Goal: Task Accomplishment & Management: Manage account settings

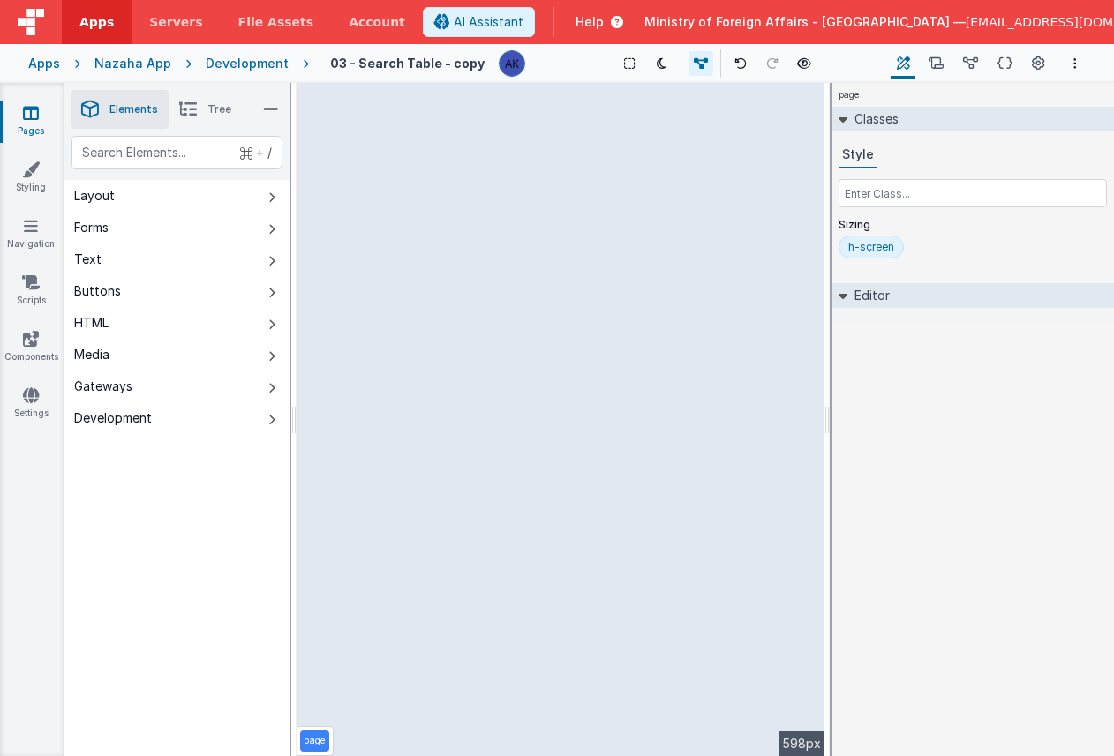
click at [1036, 15] on span "[EMAIL_ADDRESS][DOMAIN_NAME]" at bounding box center [1074, 22] width 216 height 18
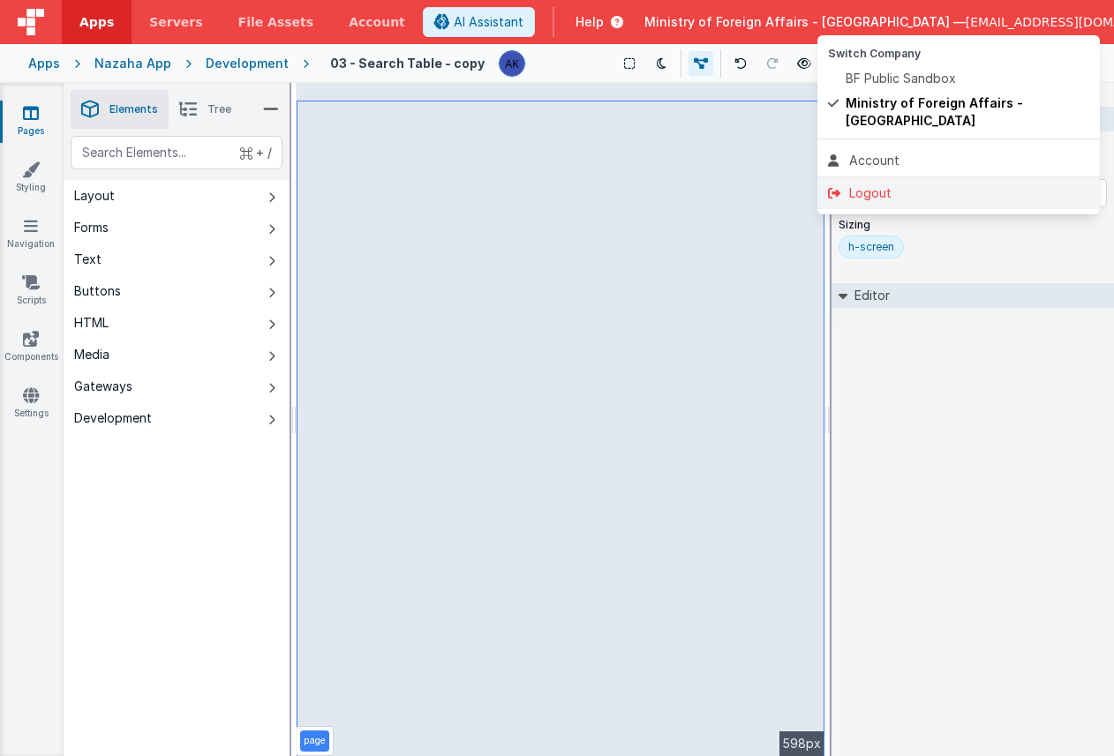
click at [904, 184] on div "Logout" at bounding box center [958, 193] width 261 height 18
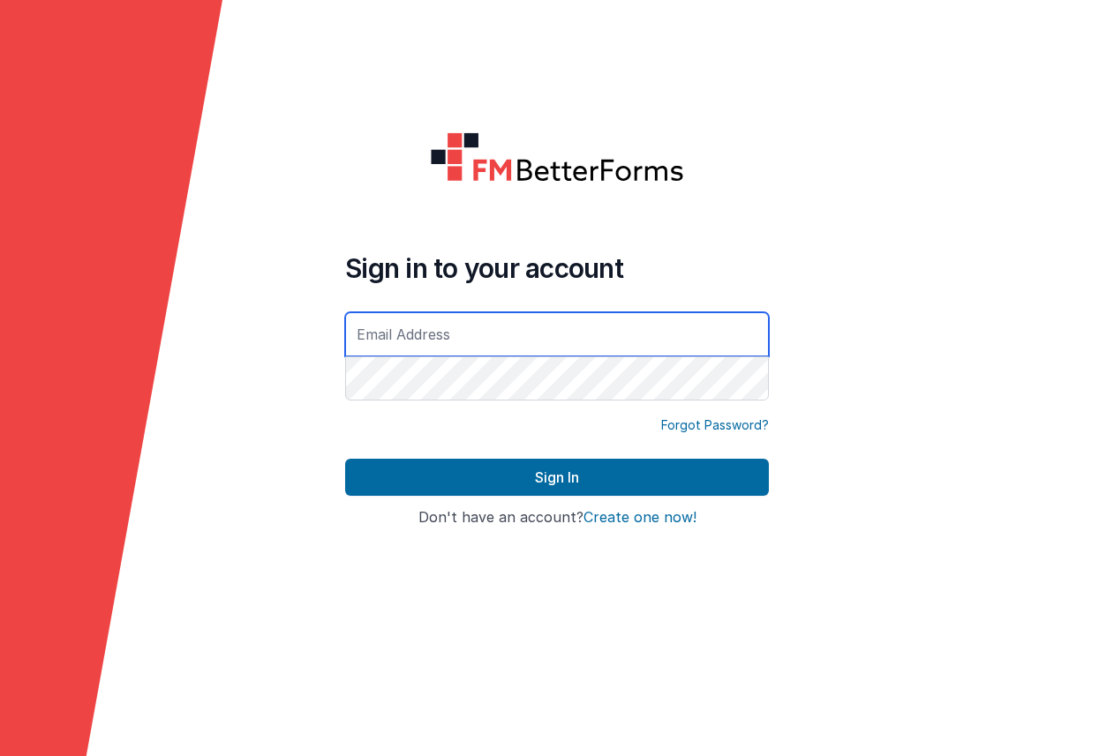
type input "[EMAIL_ADDRESS][DOMAIN_NAME]"
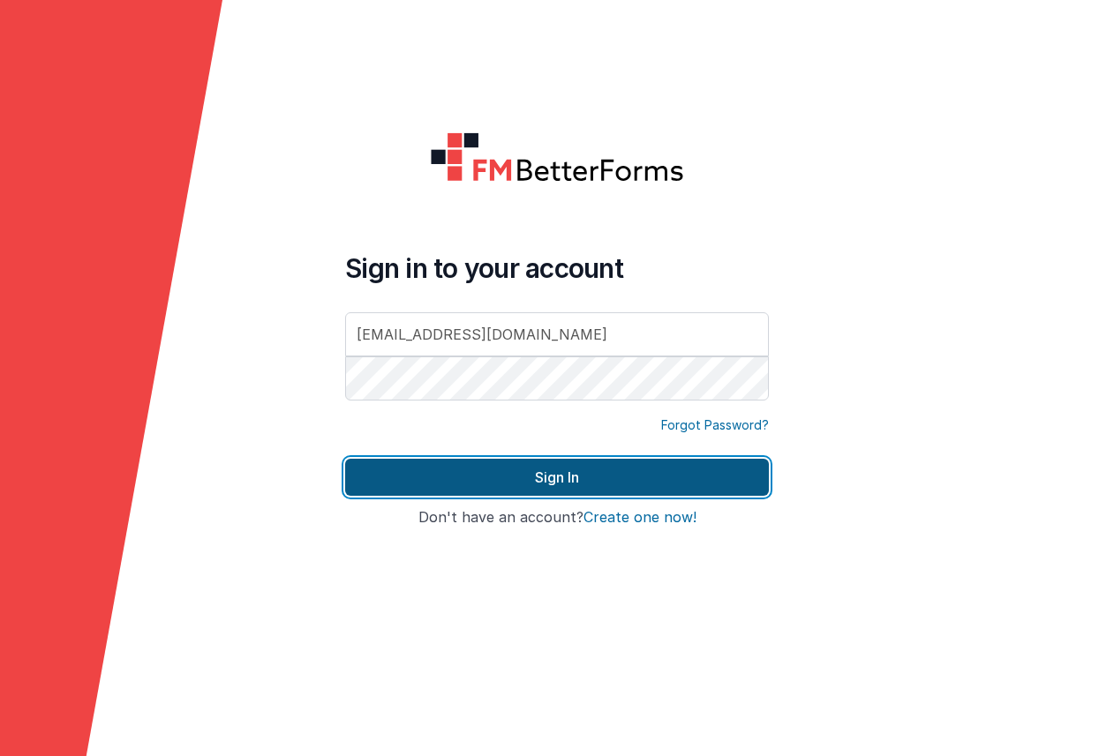
click at [711, 470] on button "Sign In" at bounding box center [557, 477] width 424 height 37
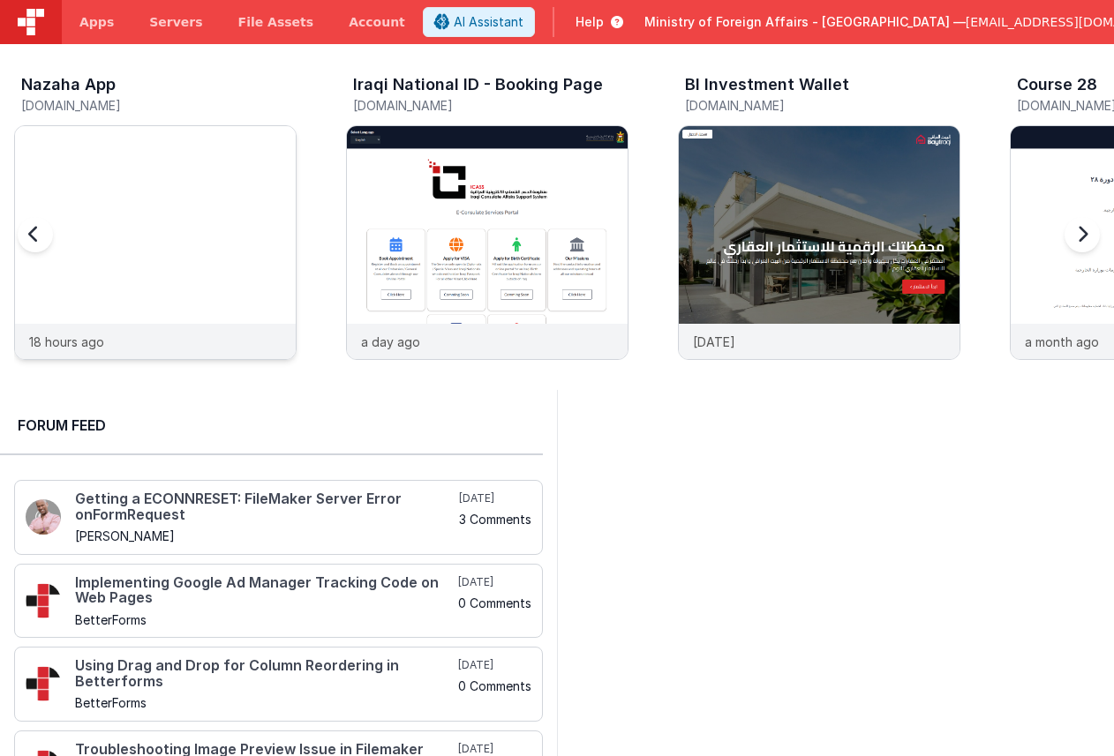
click at [254, 256] on img at bounding box center [155, 266] width 281 height 281
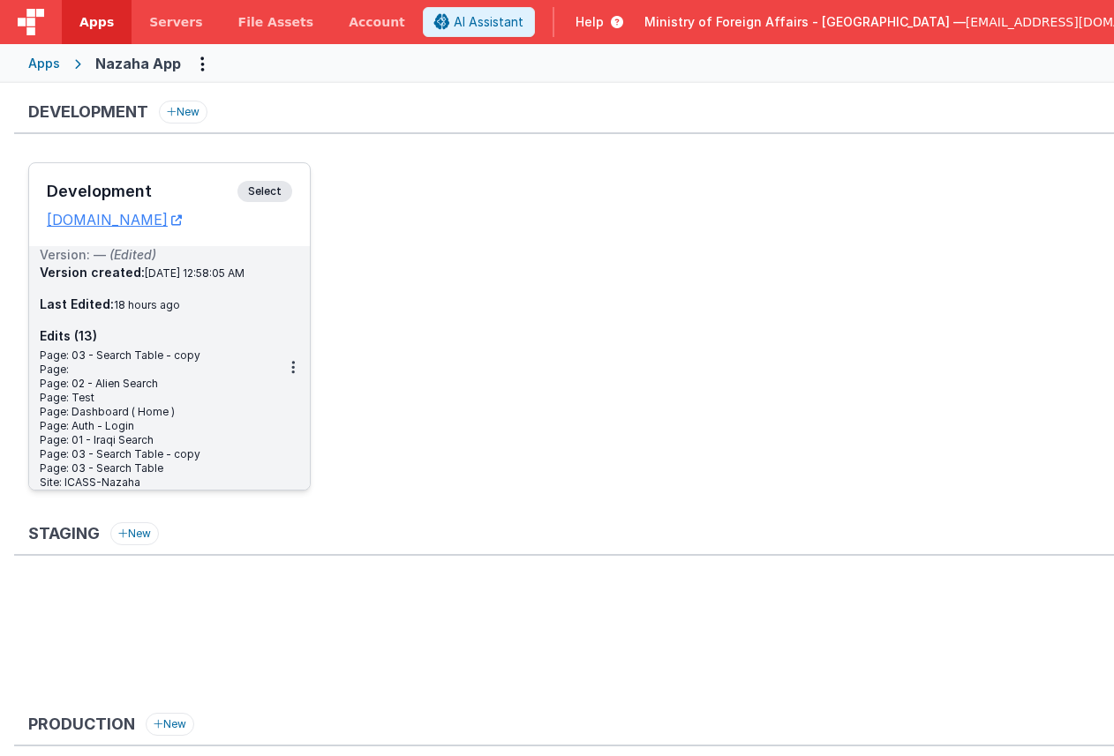
click at [272, 197] on span "Select" at bounding box center [264, 191] width 55 height 21
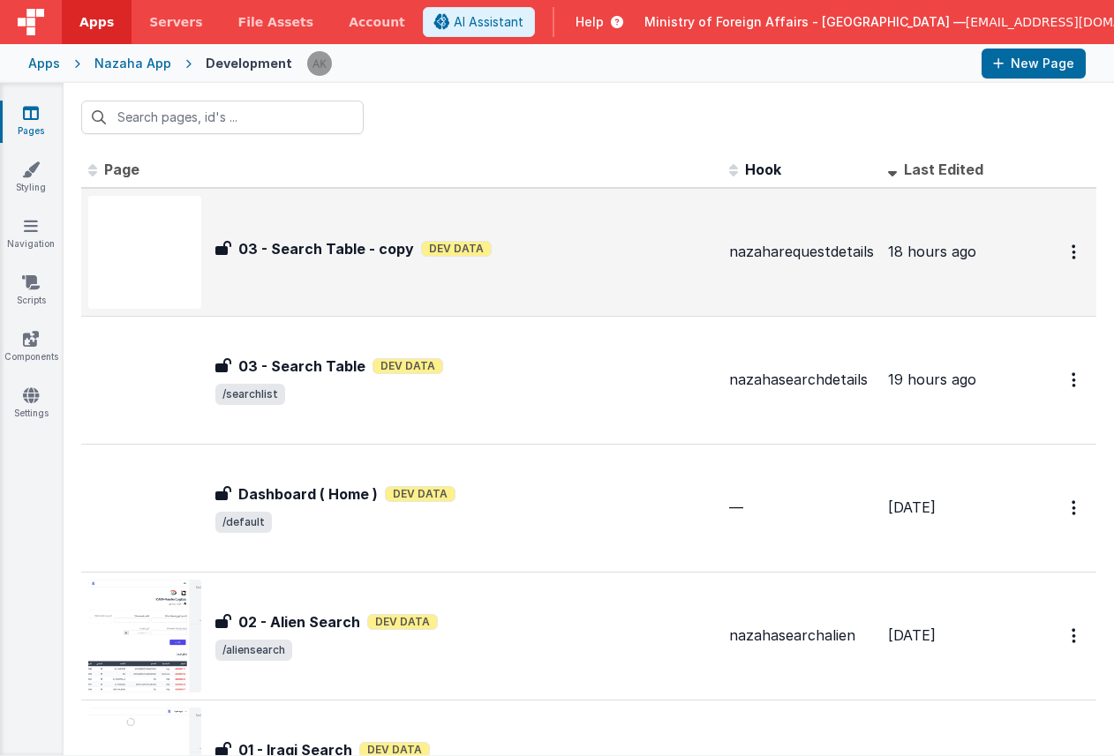
click at [190, 265] on img at bounding box center [144, 252] width 113 height 113
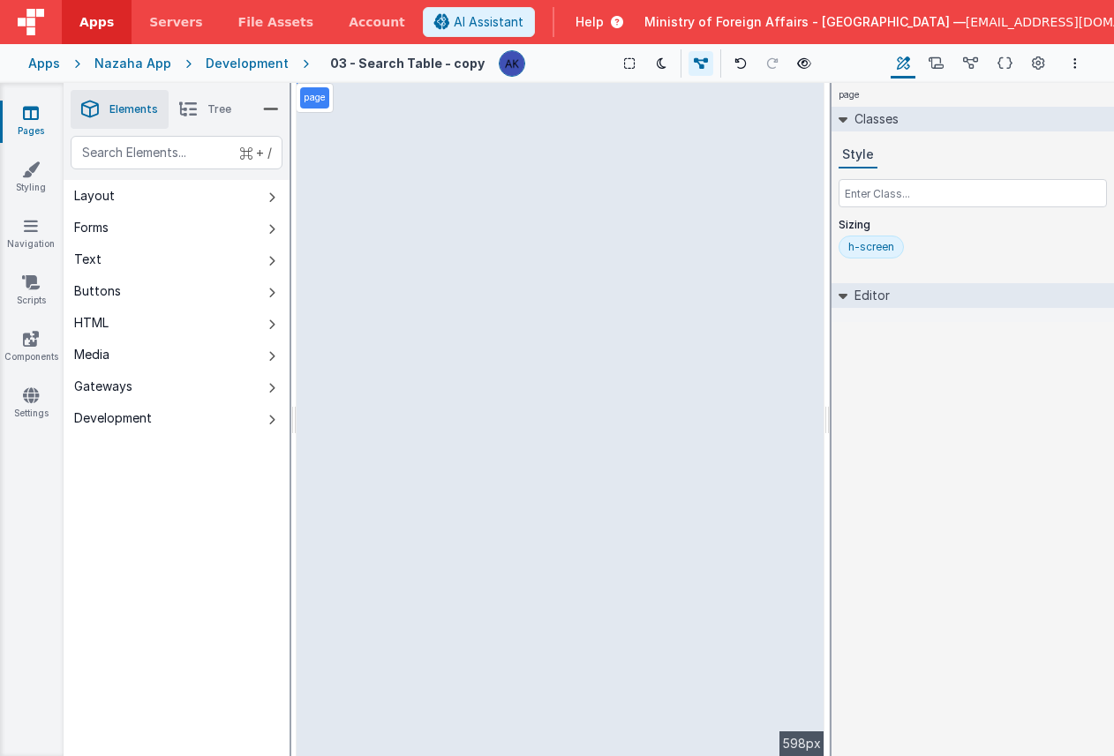
click at [462, 64] on h4 "03 - Search Table - copy" at bounding box center [407, 62] width 154 height 13
drag, startPoint x: 319, startPoint y: 63, endPoint x: 336, endPoint y: 65, distance: 17.8
click at [334, 64] on h4 "03 - Search Table - copy" at bounding box center [407, 62] width 154 height 13
click at [267, 62] on div "Development" at bounding box center [247, 64] width 83 height 18
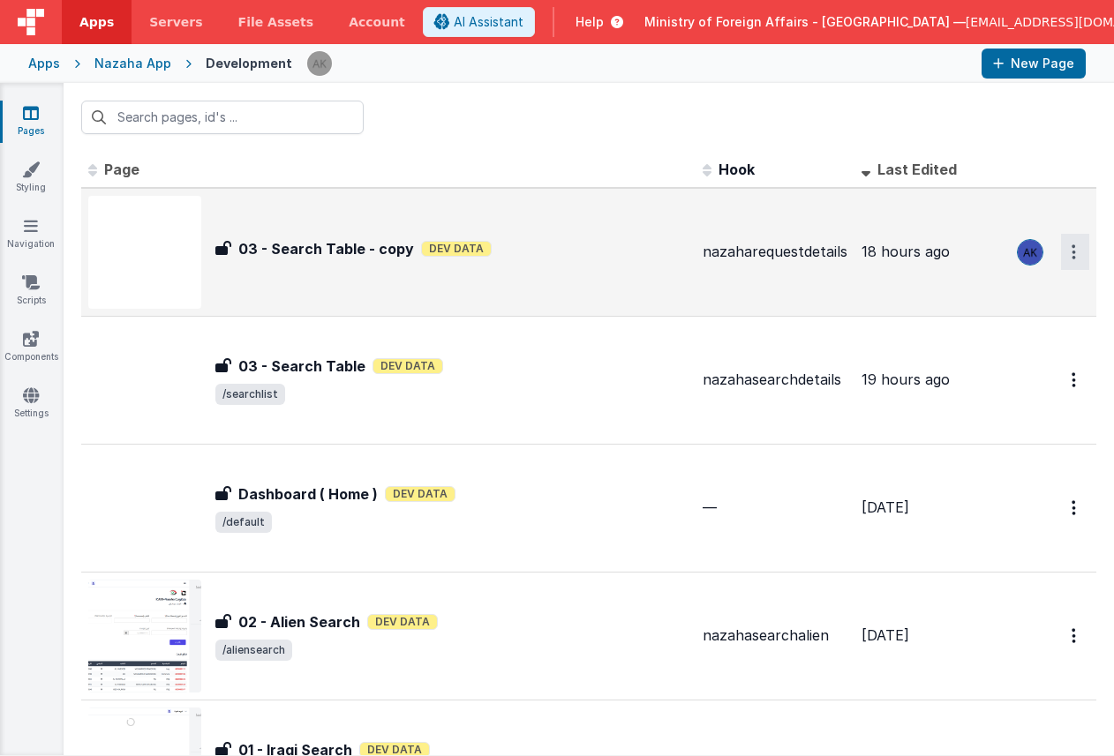
click at [1063, 253] on button "Options" at bounding box center [1075, 252] width 28 height 36
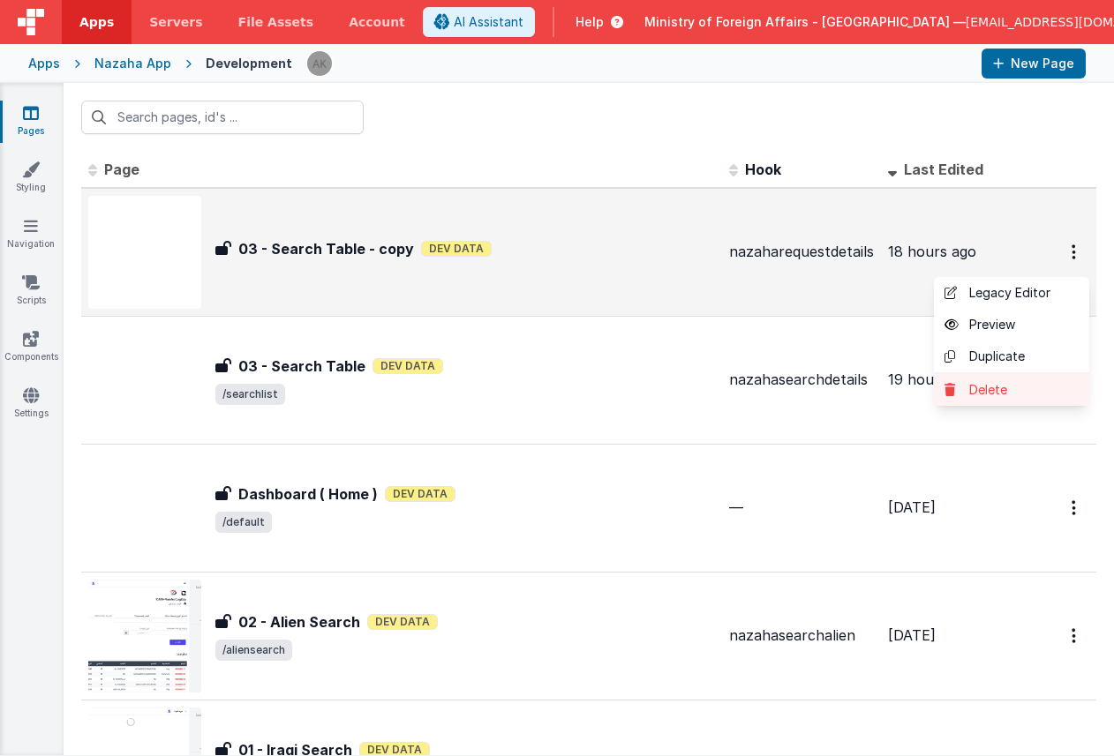
click at [1041, 394] on link "Delete" at bounding box center [1011, 390] width 155 height 32
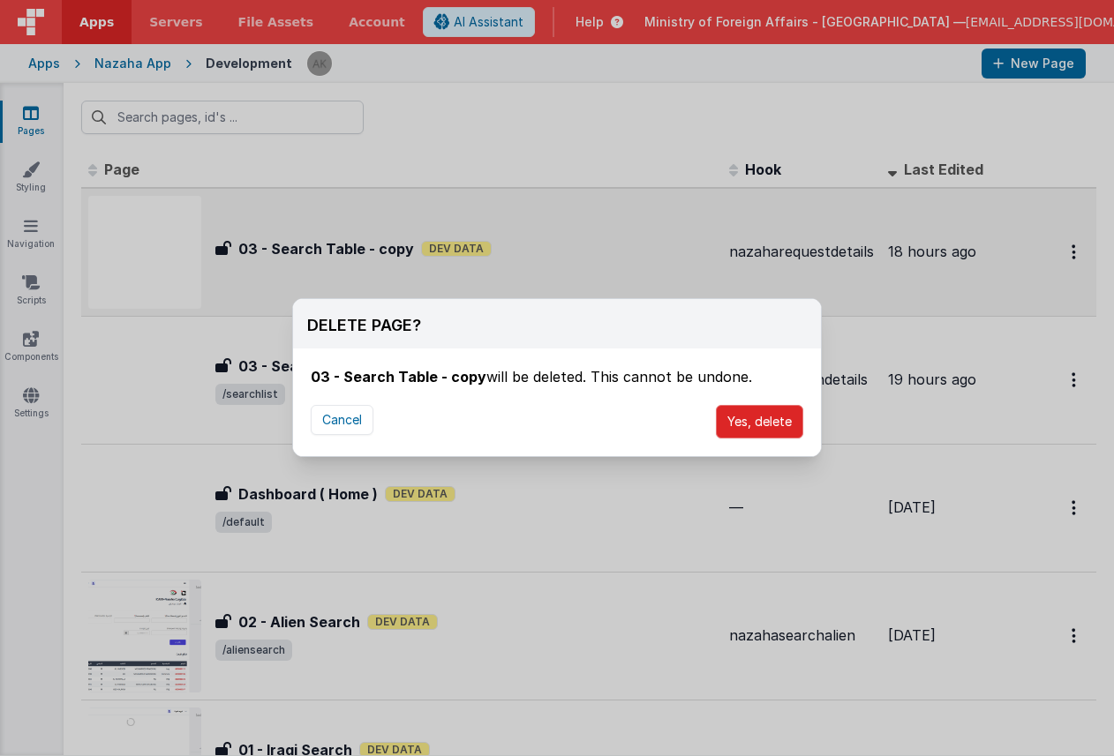
click at [783, 420] on button "Yes, delete" at bounding box center [759, 422] width 87 height 34
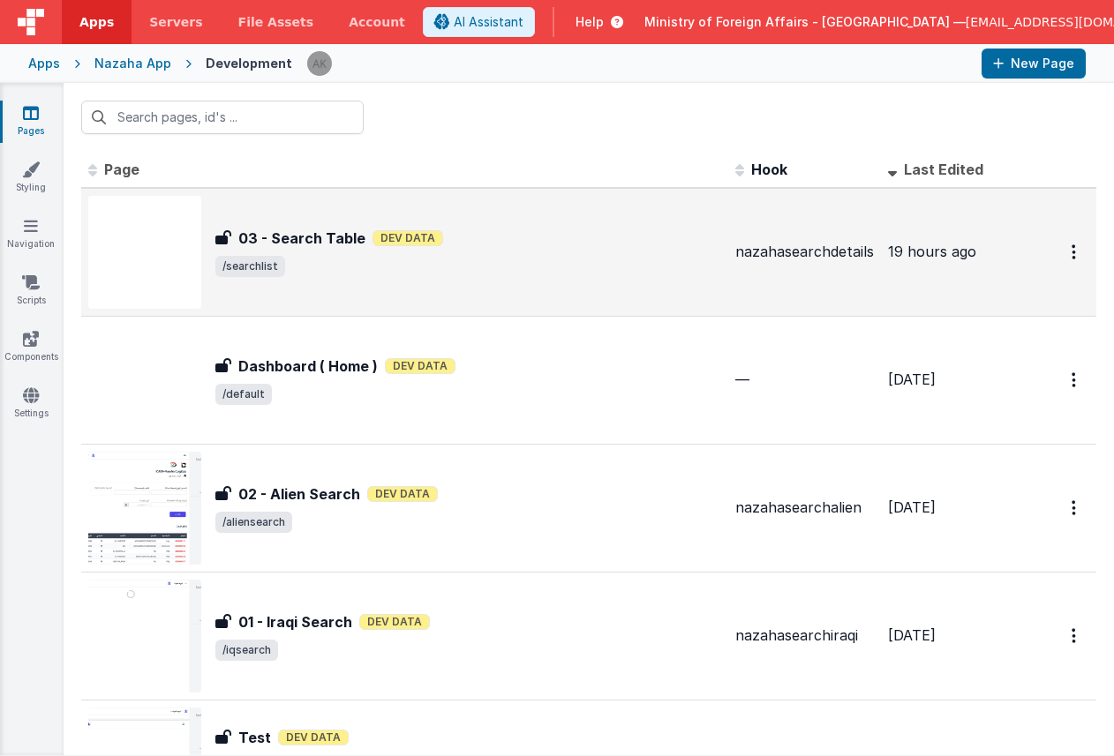
click at [549, 262] on span "/searchlist" at bounding box center [468, 266] width 506 height 21
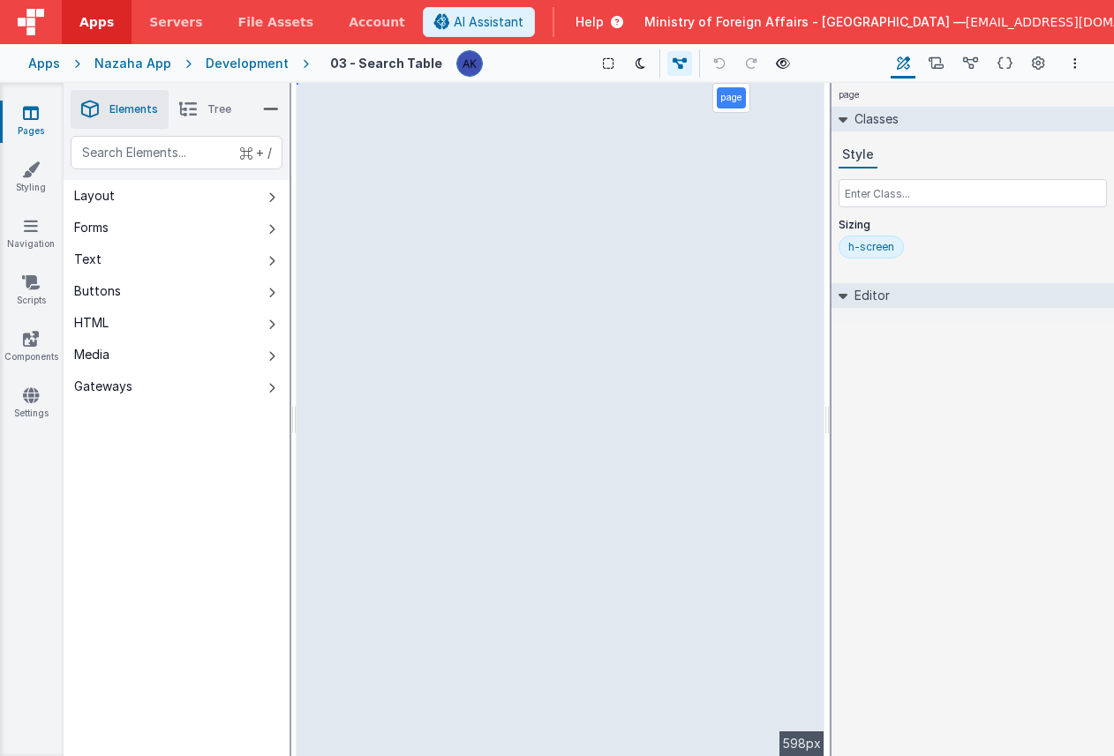
click at [426, 64] on div "03 - Search Table Show Group Outlines Toggle Dark Mode Toggle Dev Data Preview …" at bounding box center [697, 64] width 777 height 30
click at [1075, 64] on icon "Options" at bounding box center [1075, 63] width 4 height 12
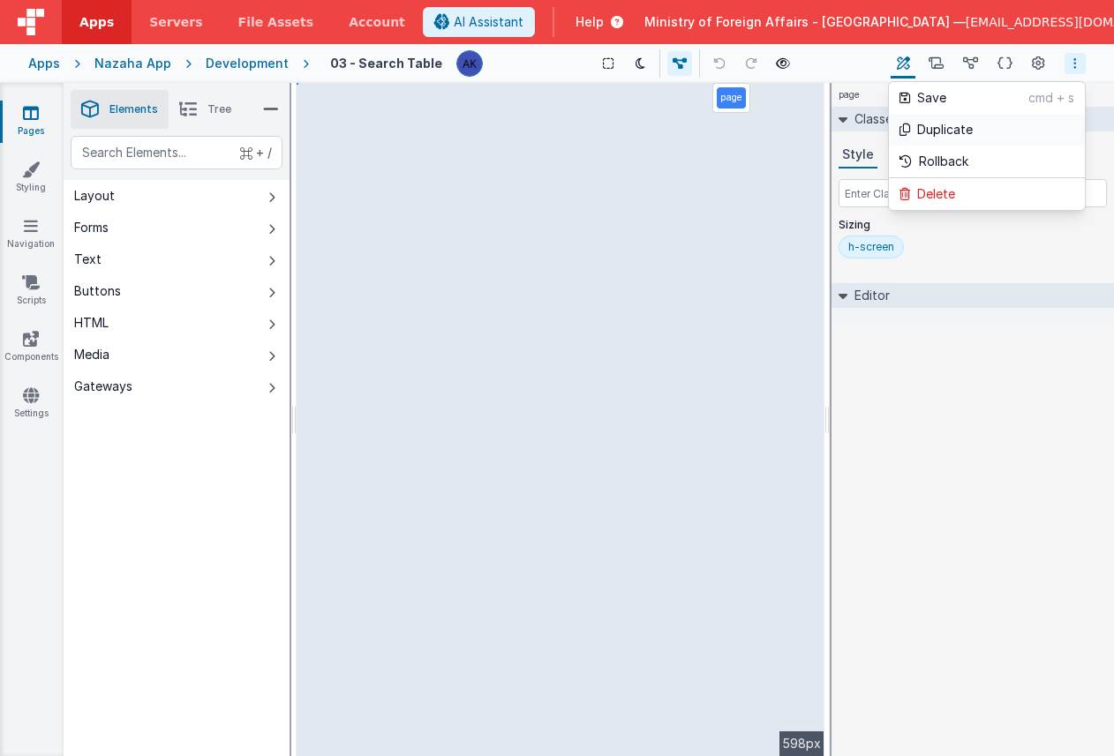
click at [957, 132] on p "Duplicate" at bounding box center [945, 130] width 56 height 18
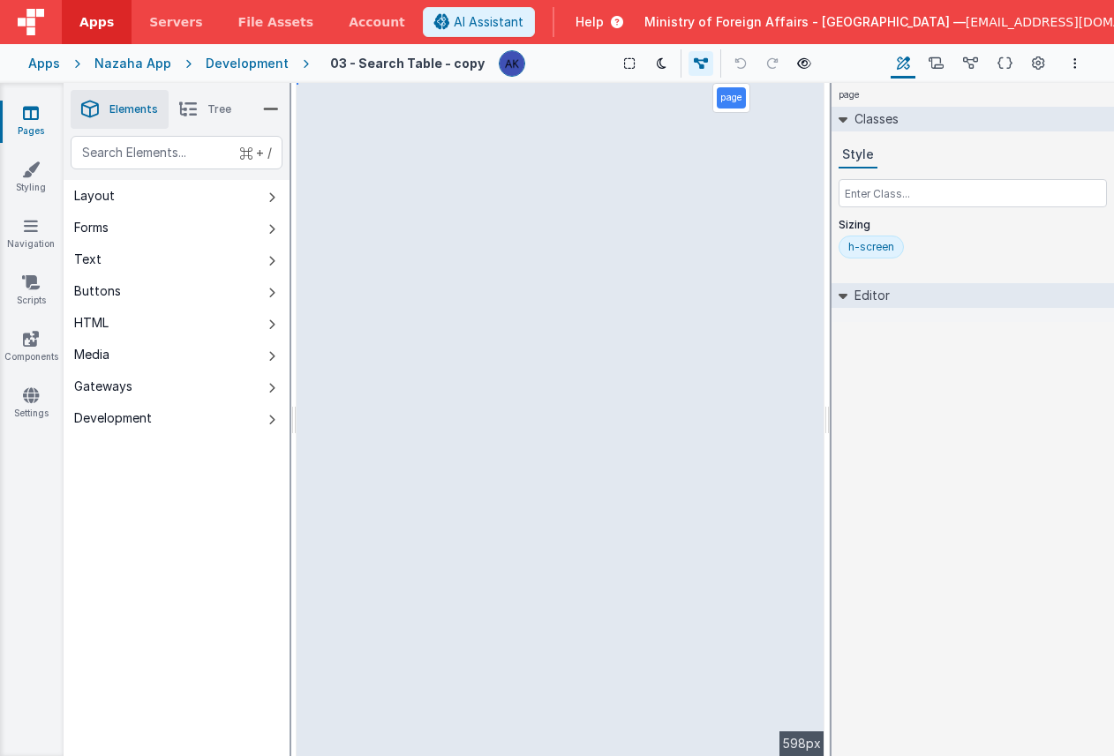
click at [448, 66] on h4 "03 - Search Table - copy" at bounding box center [407, 62] width 154 height 13
click at [1039, 65] on icon at bounding box center [1038, 64] width 13 height 19
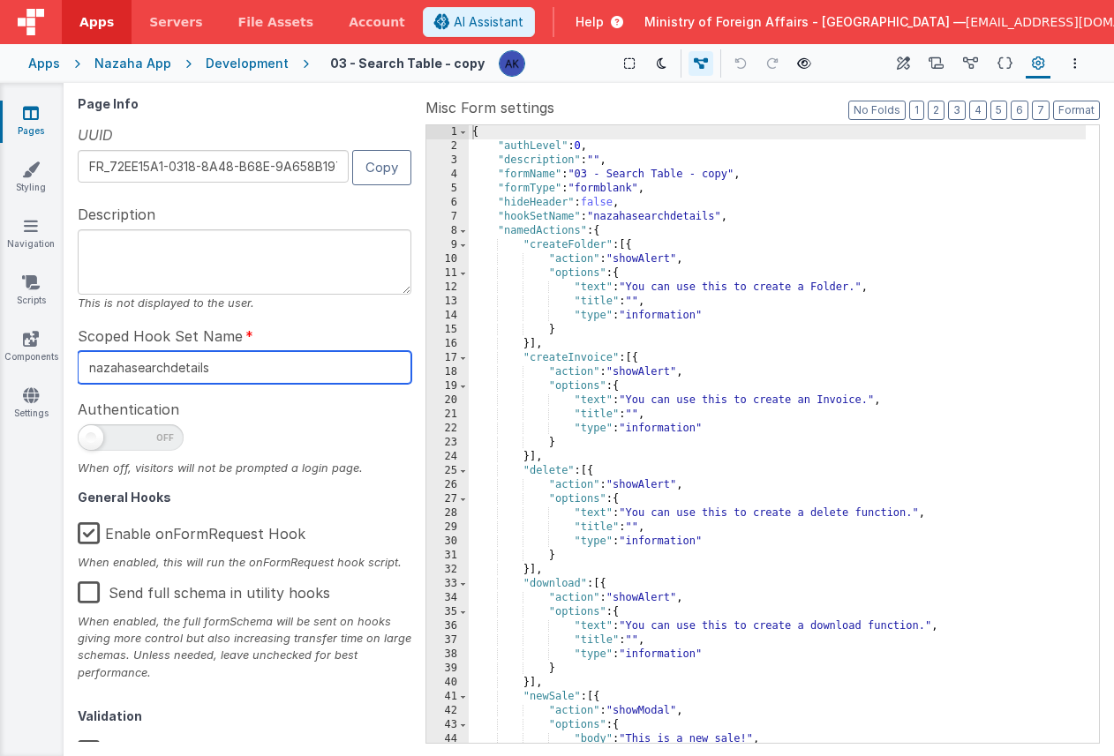
click at [167, 370] on input "nazahasearchdetails" at bounding box center [245, 367] width 334 height 33
type input "nazaharequestdetails"
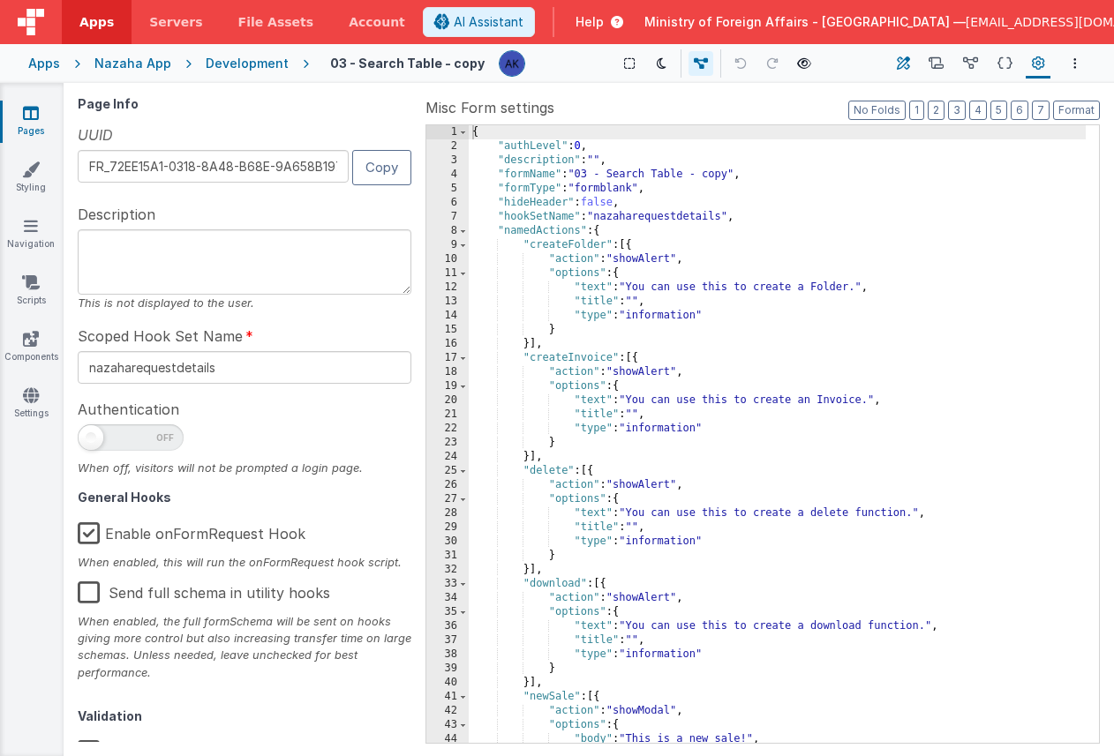
click at [908, 68] on icon at bounding box center [903, 64] width 13 height 19
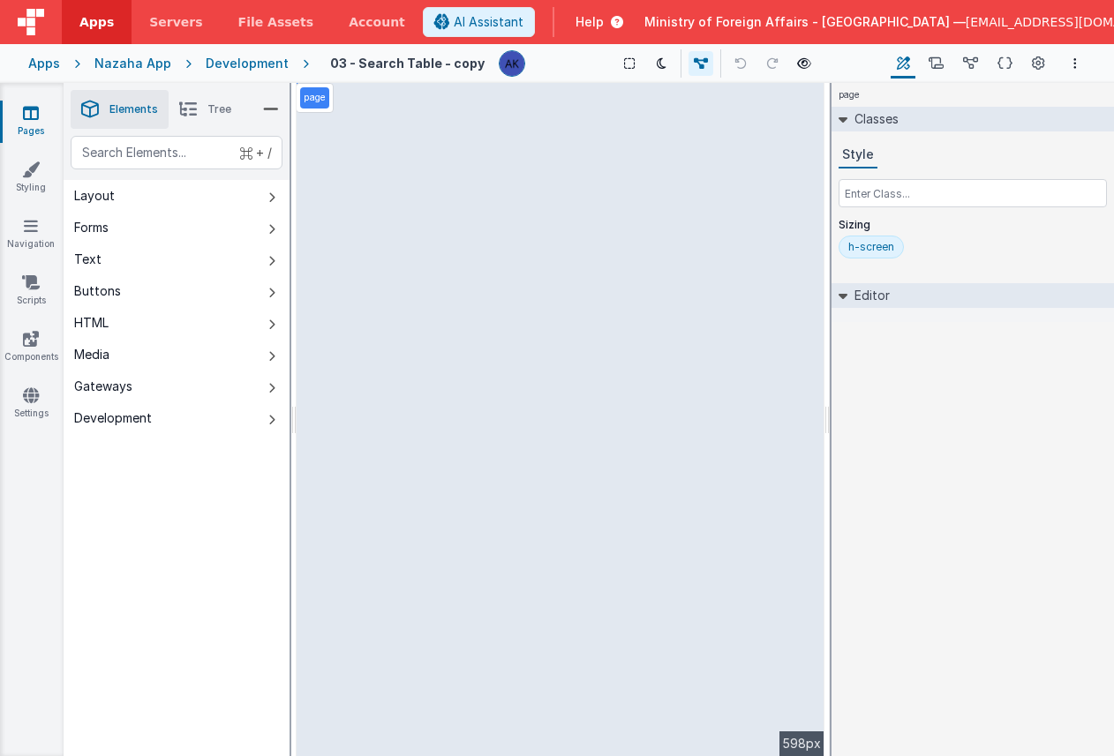
click at [55, 69] on div "Apps" at bounding box center [44, 64] width 32 height 18
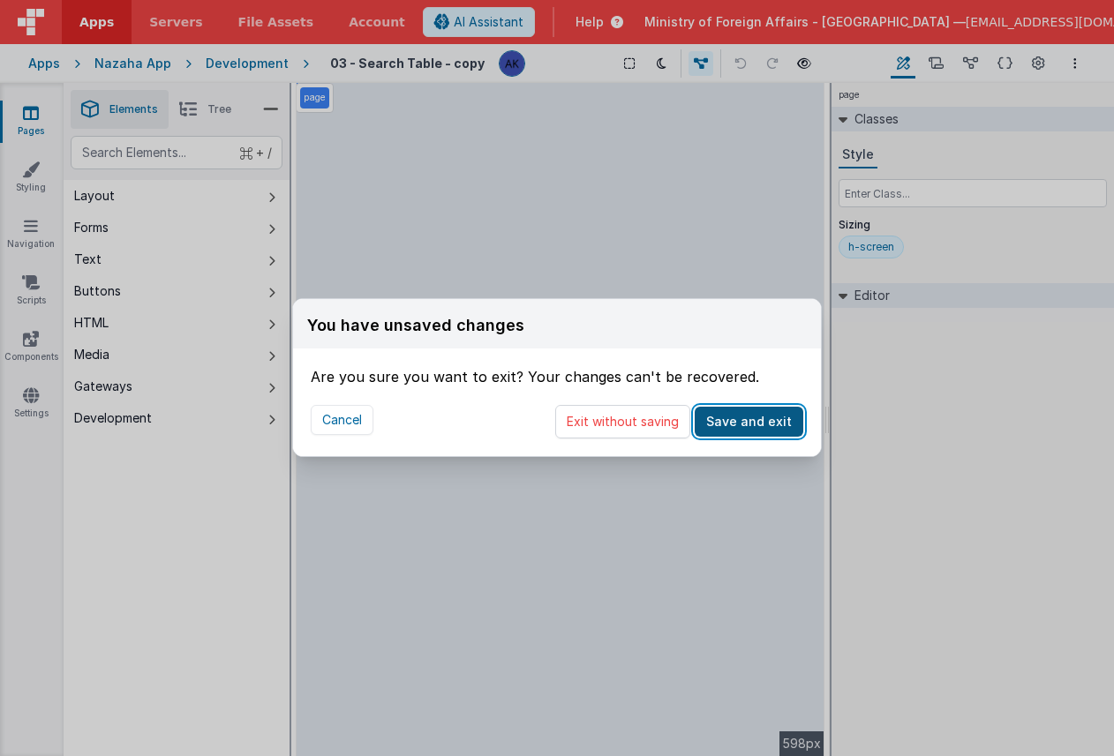
click at [718, 413] on button "Save and exit" at bounding box center [749, 422] width 109 height 30
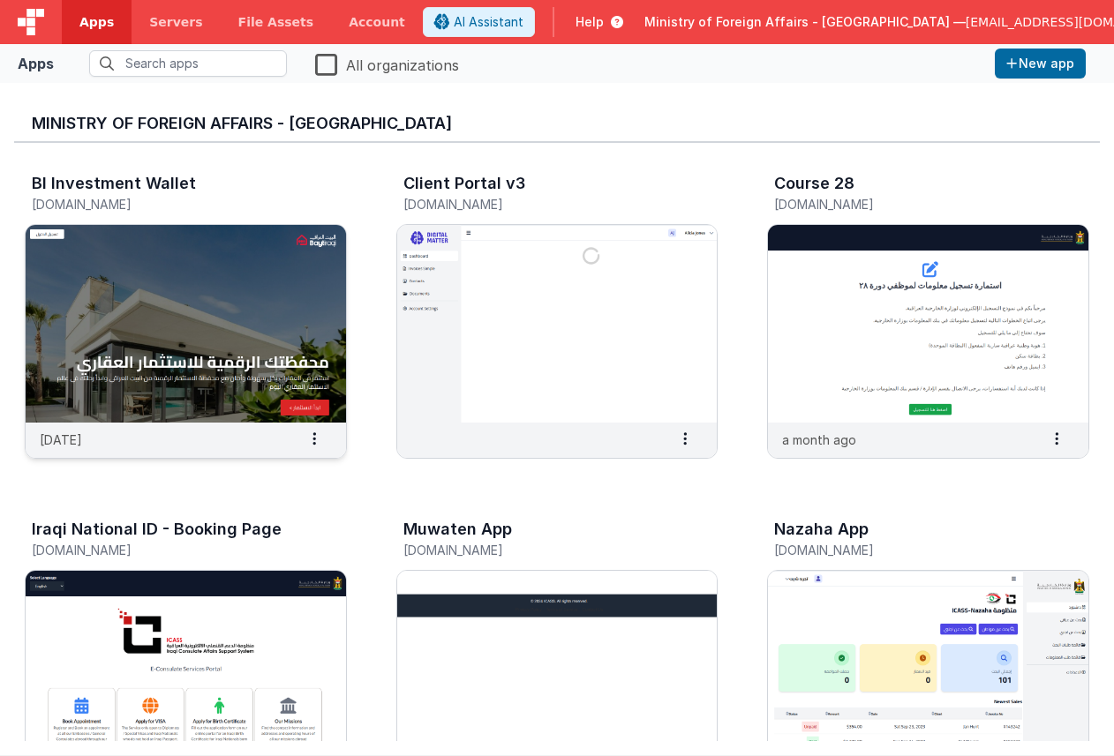
click at [289, 312] on img at bounding box center [186, 324] width 320 height 198
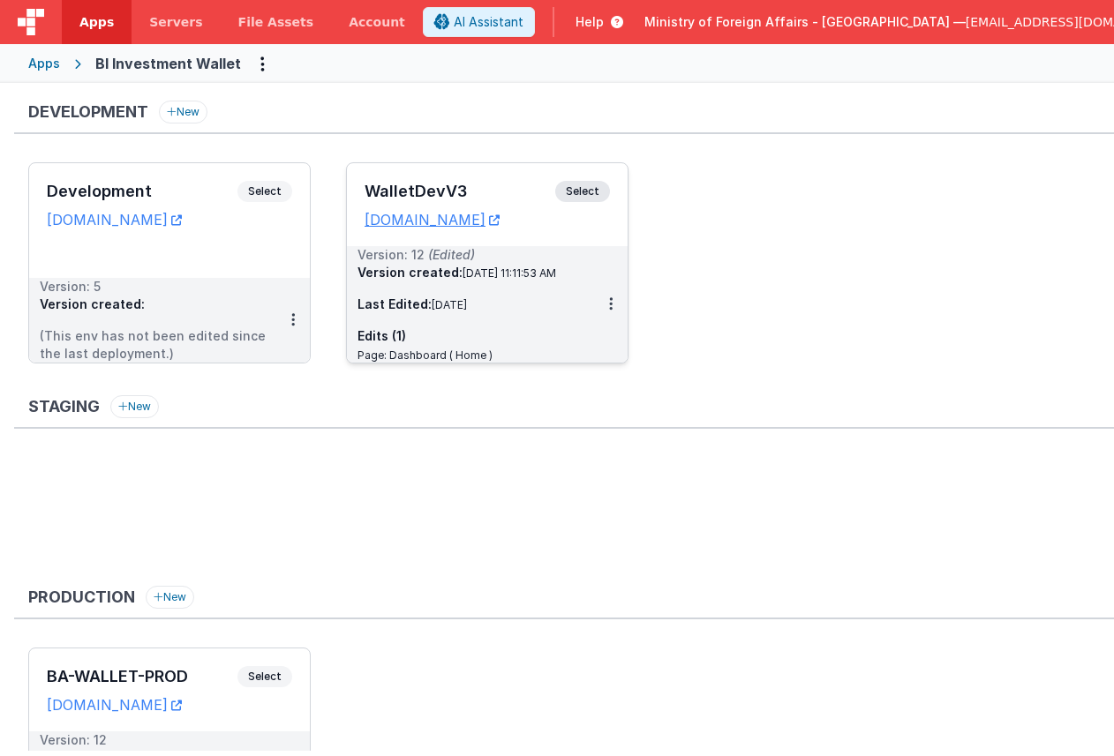
click at [574, 188] on span "Select" at bounding box center [582, 191] width 55 height 21
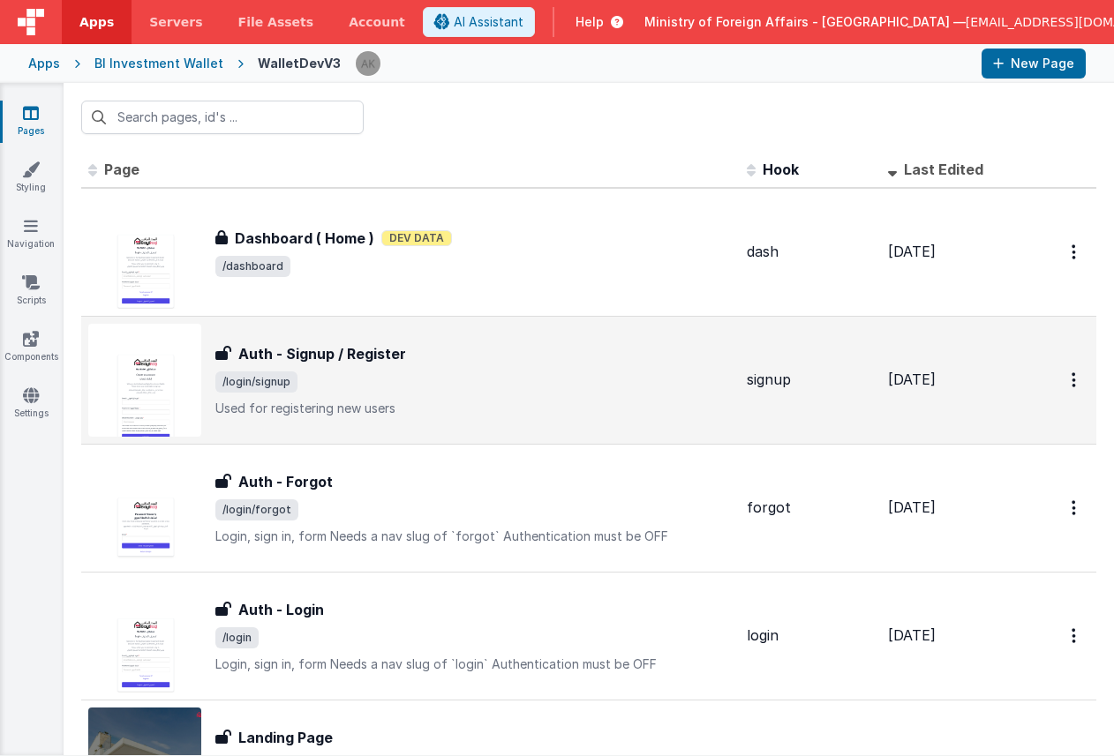
click at [166, 390] on img at bounding box center [144, 380] width 113 height 113
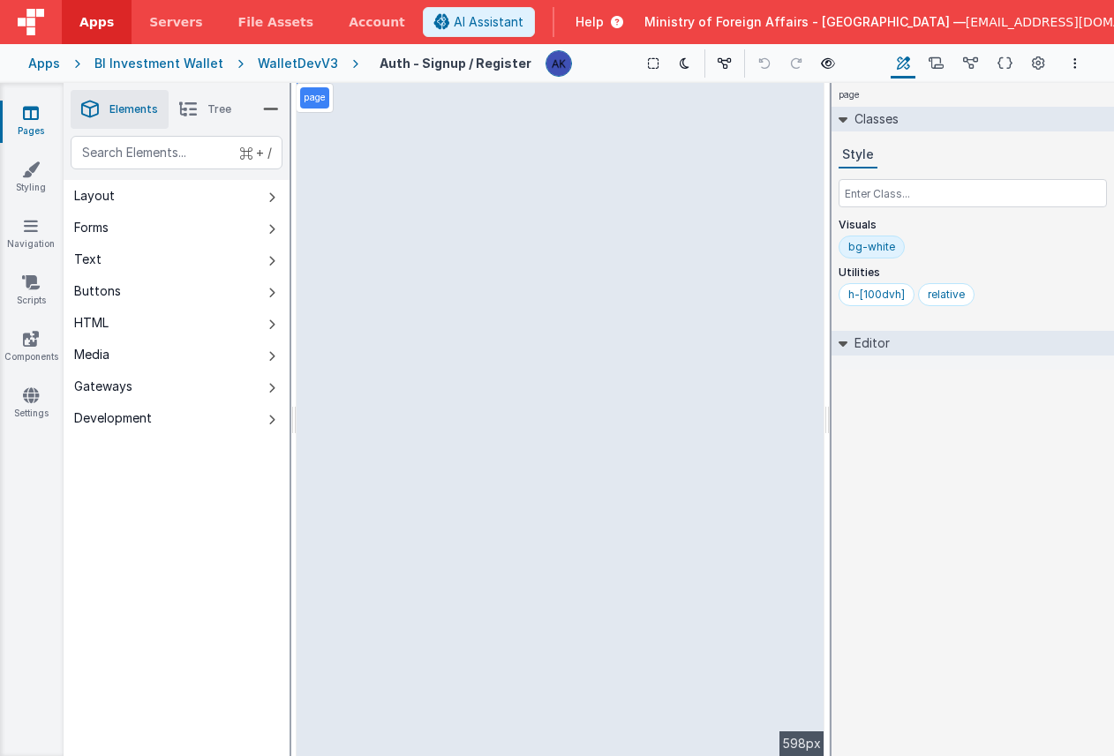
click at [500, 64] on h4 "Auth - Signup / Register" at bounding box center [456, 62] width 152 height 13
click at [50, 65] on div "Apps" at bounding box center [44, 64] width 32 height 18
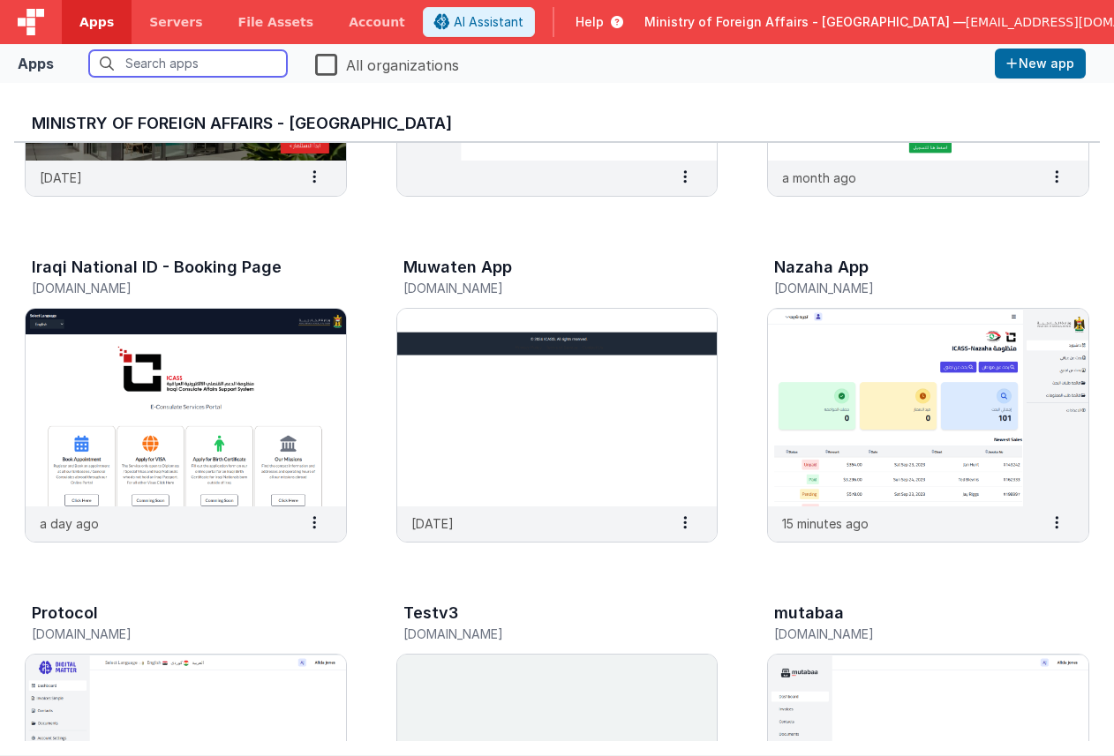
scroll to position [235, 0]
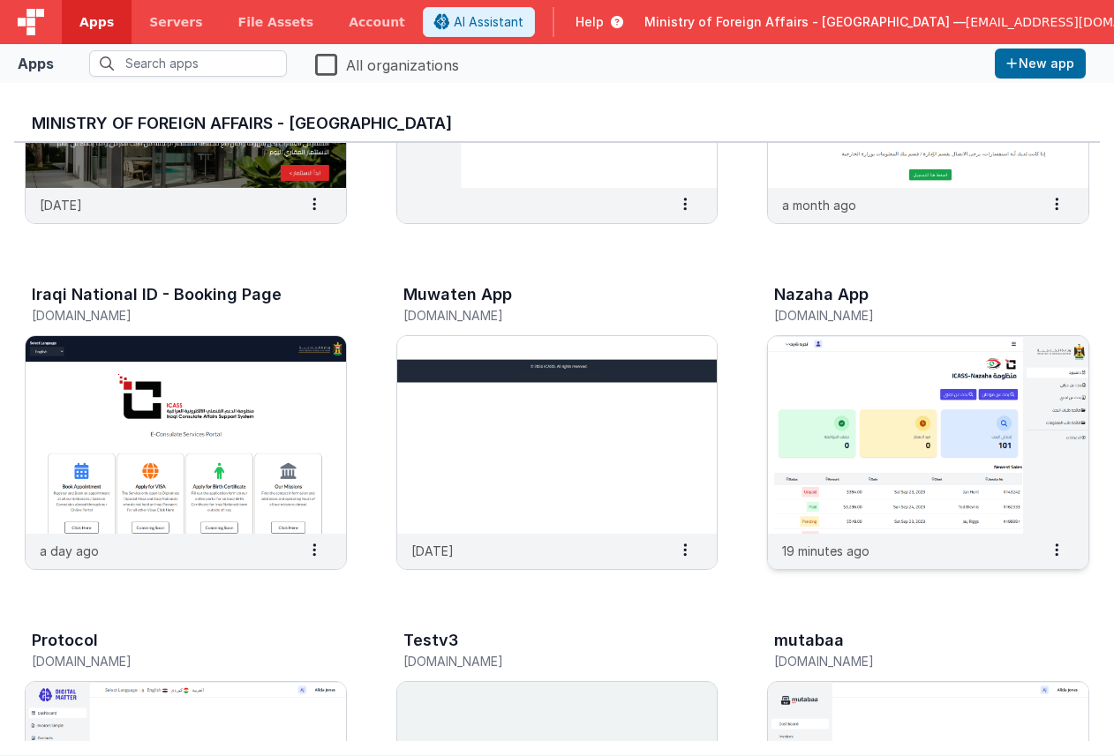
click at [905, 496] on img at bounding box center [928, 435] width 320 height 198
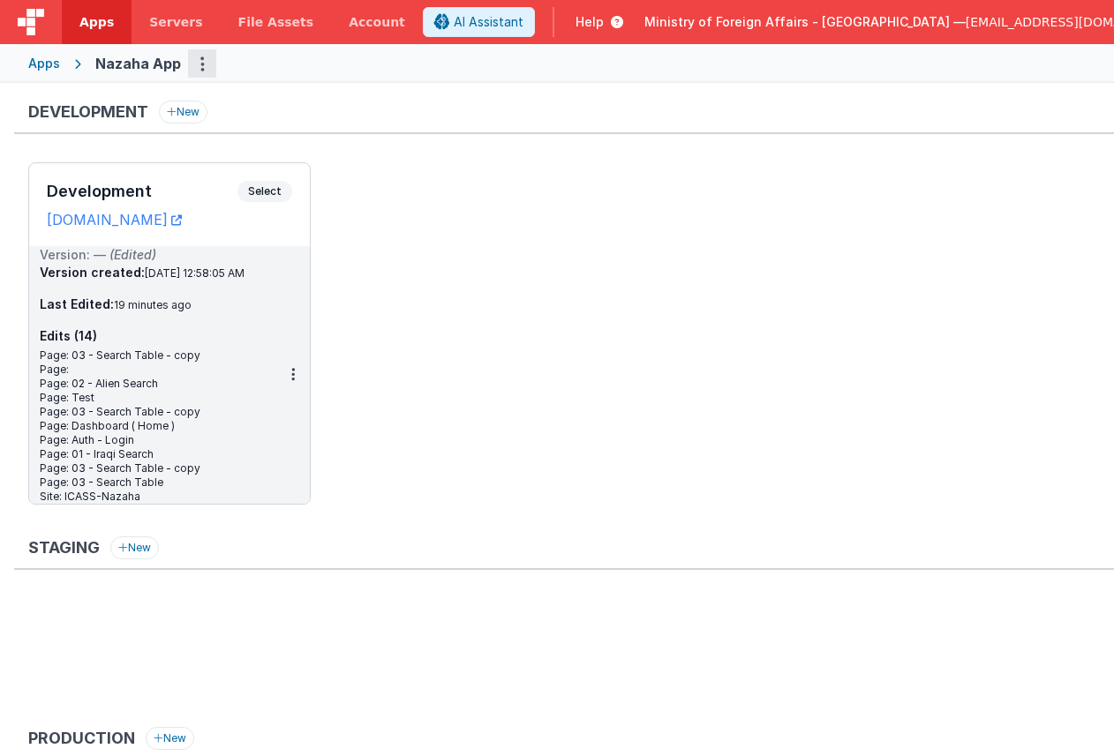
click at [195, 70] on button "Options" at bounding box center [202, 63] width 28 height 28
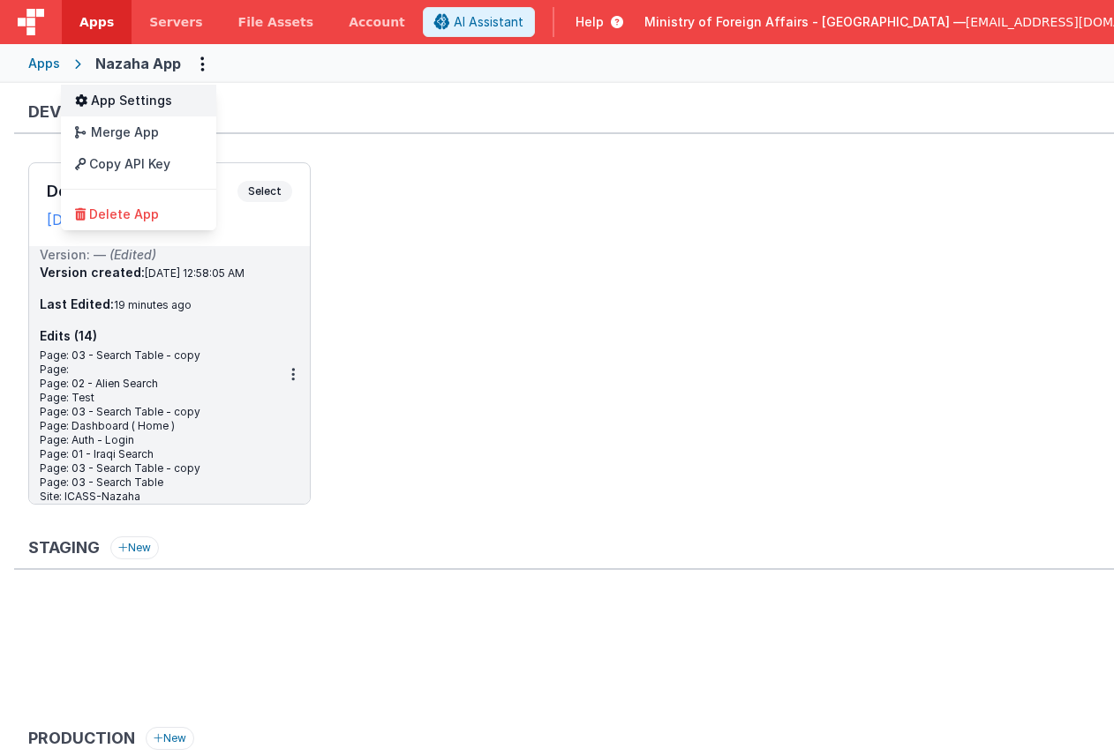
click at [185, 101] on link "App Settings" at bounding box center [138, 101] width 155 height 32
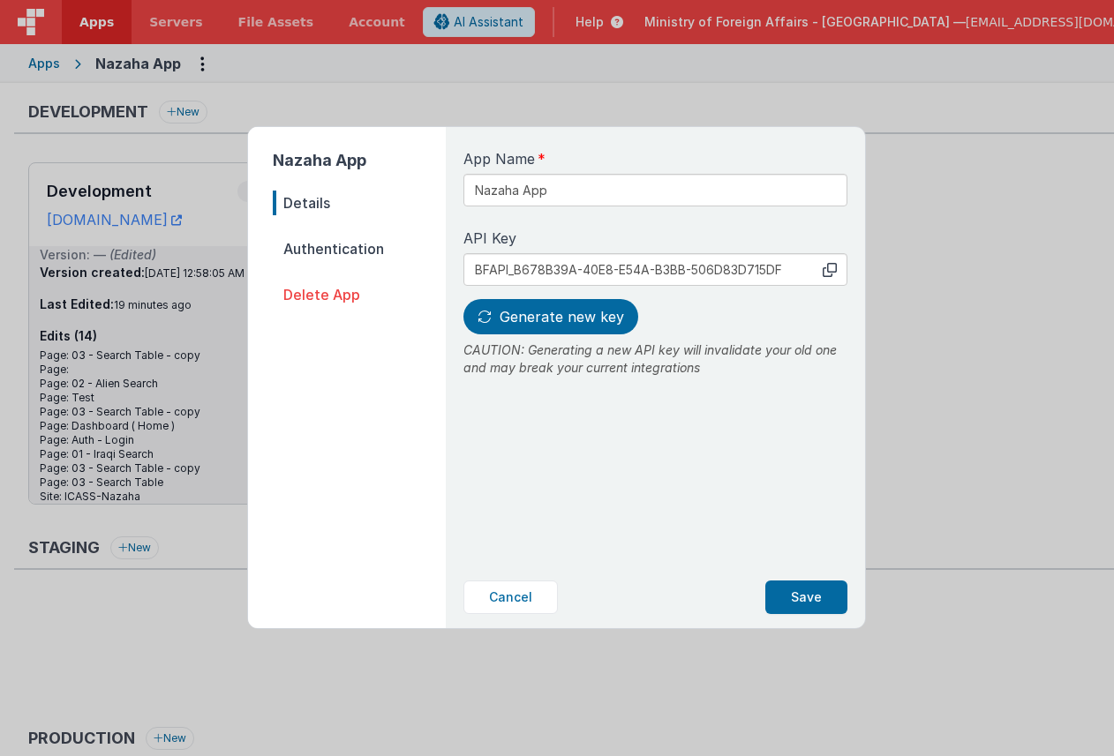
click at [352, 254] on span "Authentication" at bounding box center [359, 249] width 173 height 25
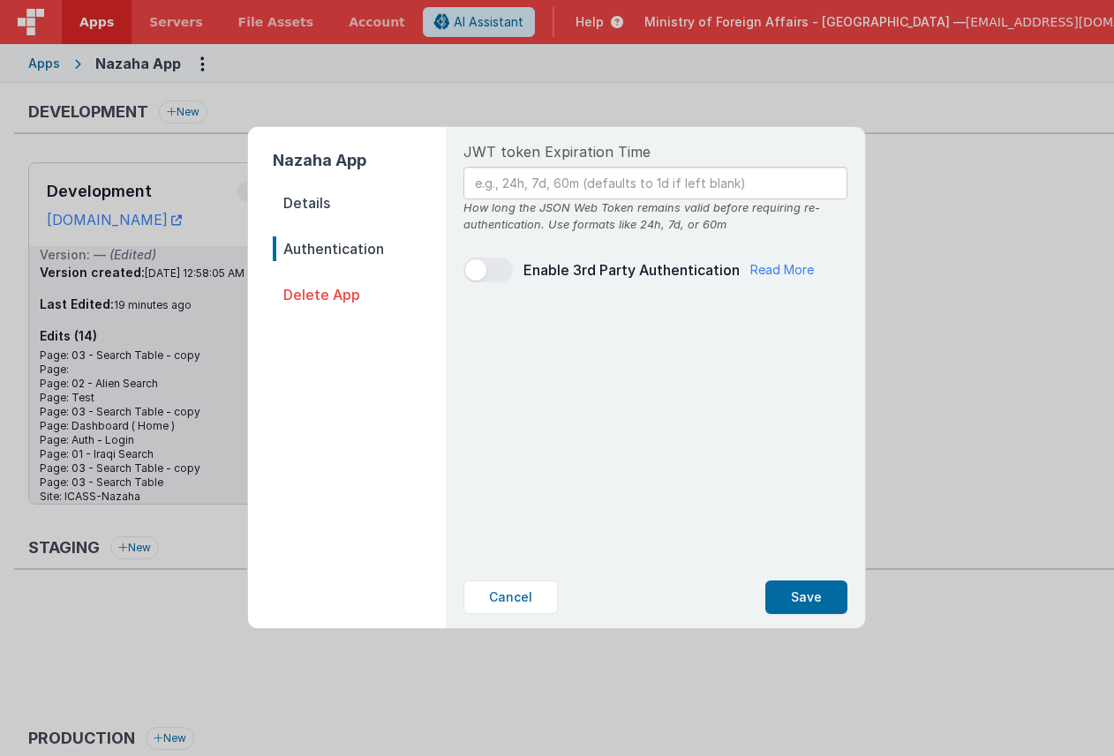
click at [503, 267] on span at bounding box center [487, 270] width 49 height 25
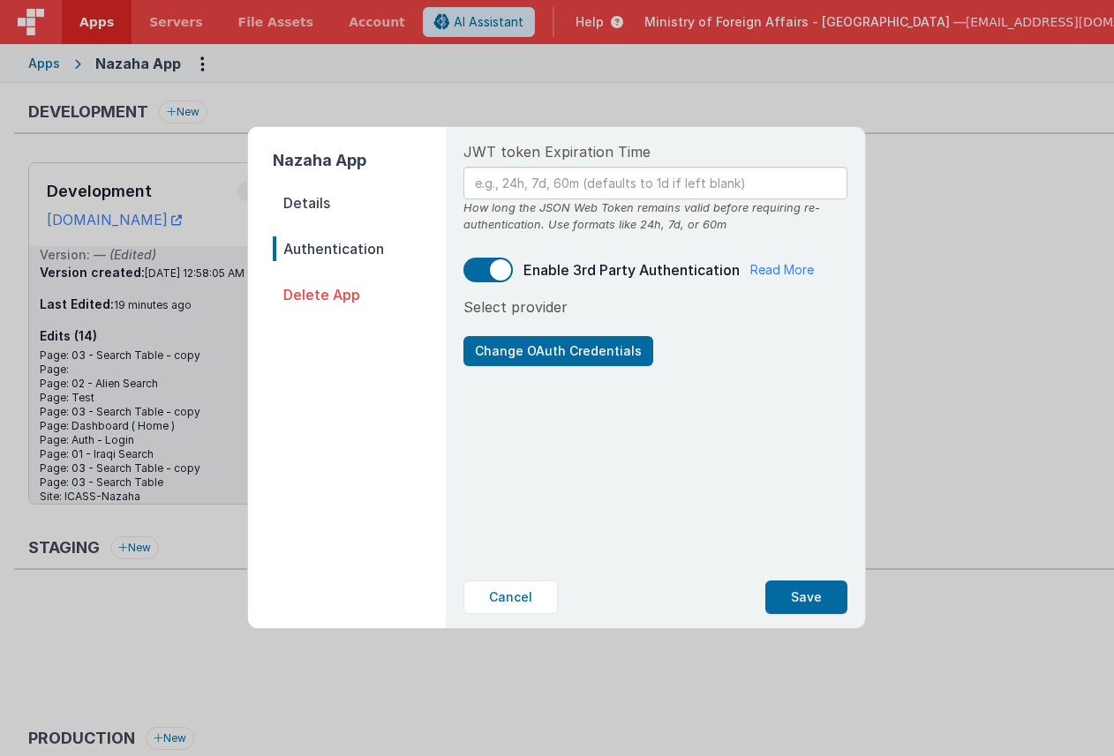
click at [493, 268] on span at bounding box center [500, 269] width 21 height 21
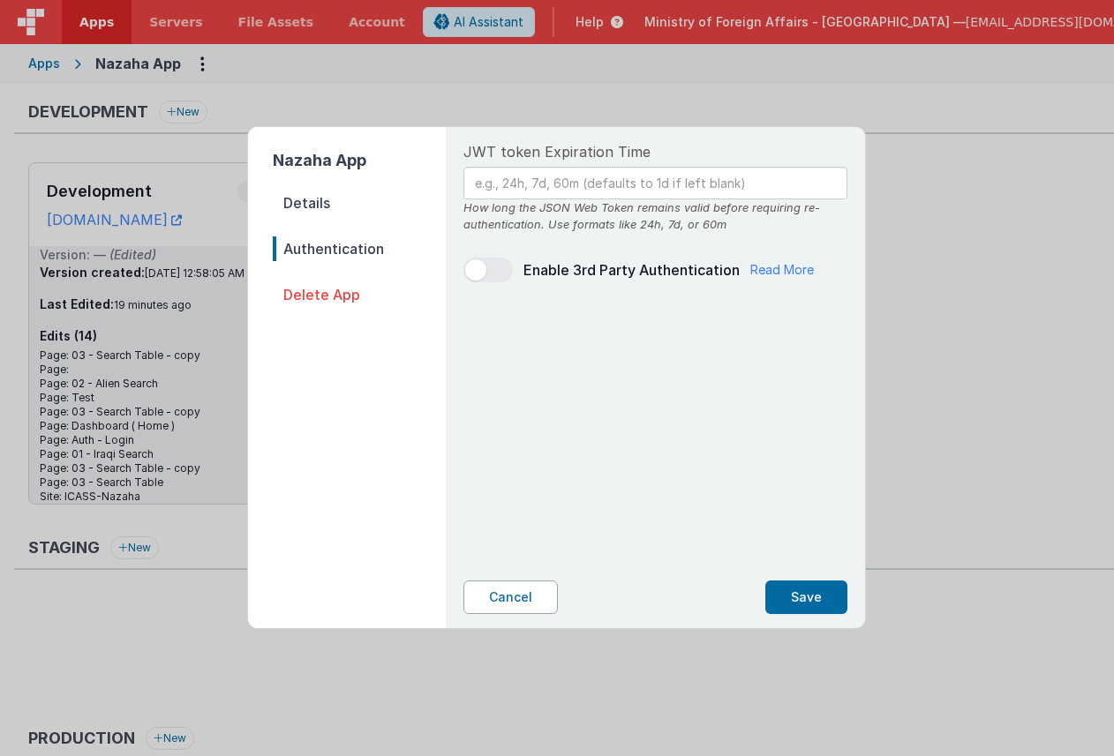
click at [520, 590] on button "Cancel" at bounding box center [510, 598] width 94 height 34
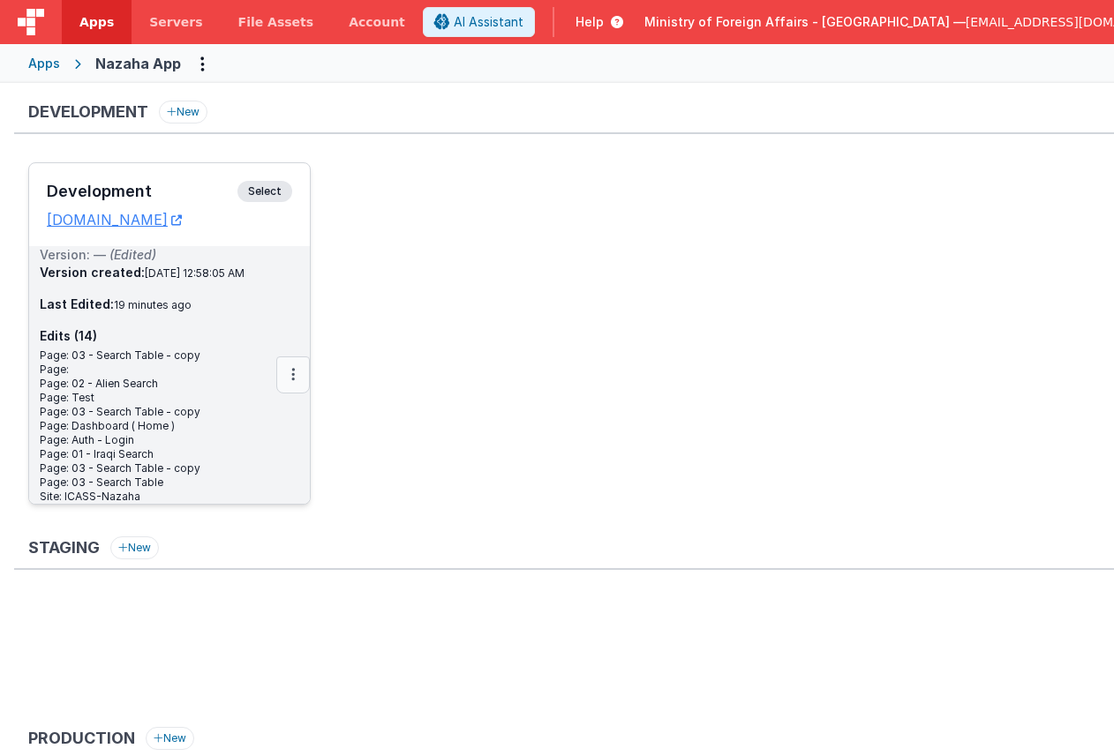
click at [296, 383] on button at bounding box center [293, 375] width 34 height 37
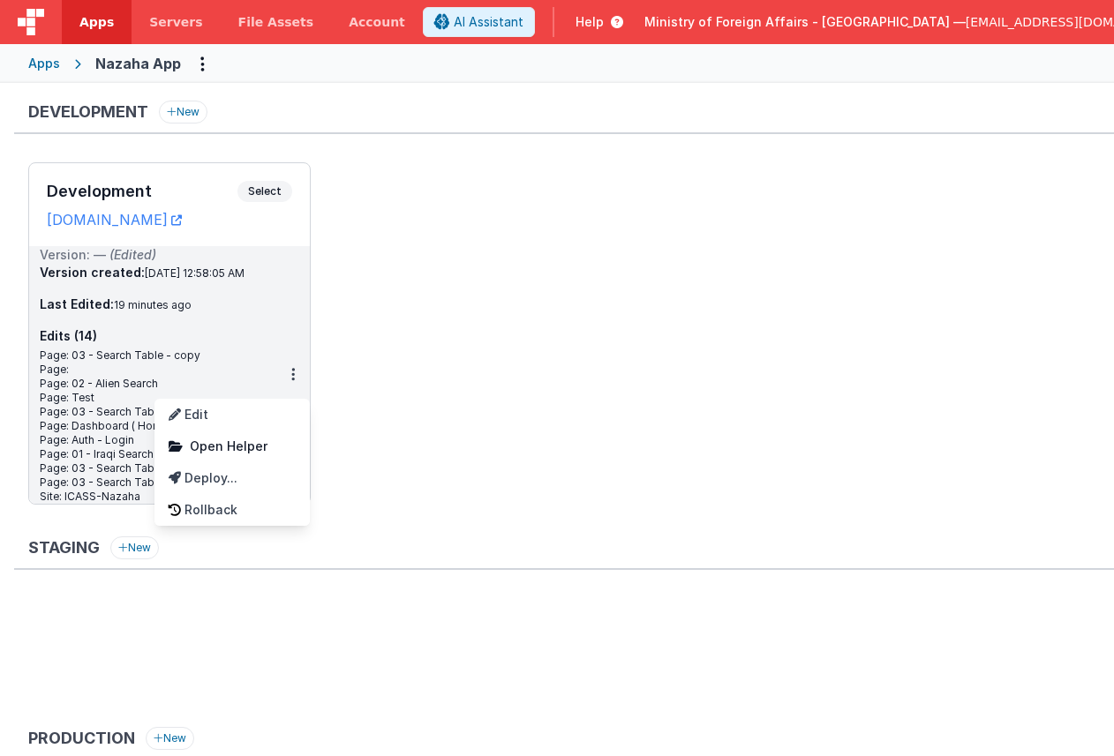
click at [364, 394] on div at bounding box center [557, 378] width 1114 height 756
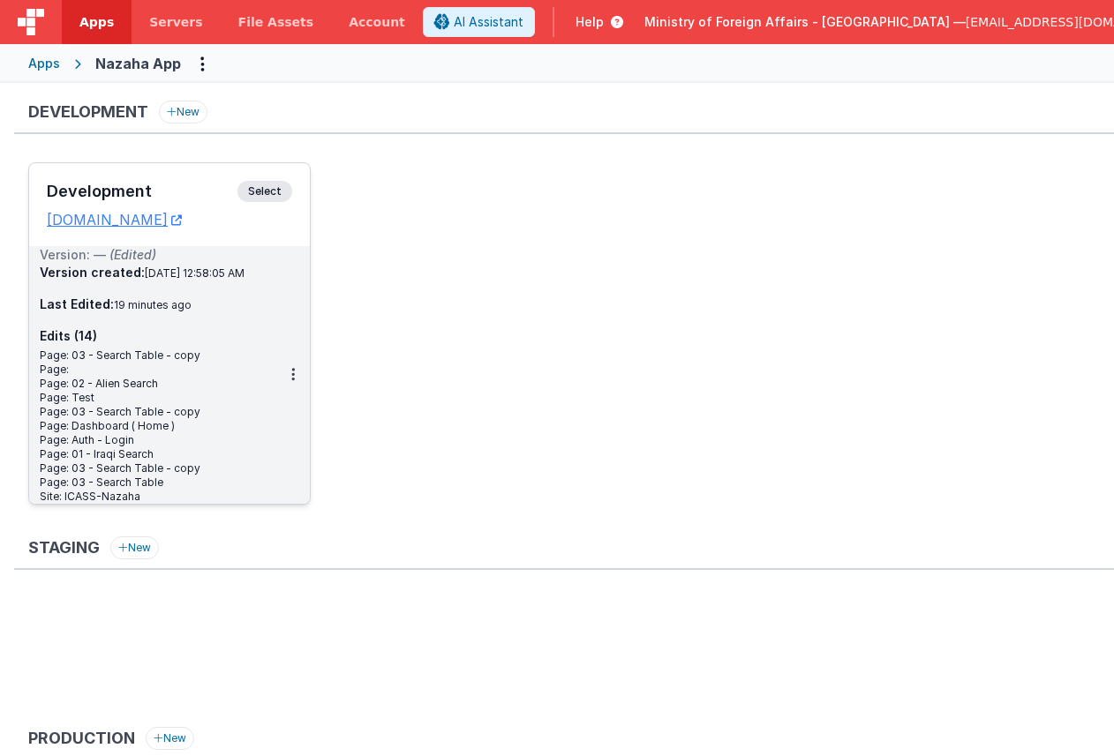
click at [259, 190] on span "Select" at bounding box center [264, 191] width 55 height 21
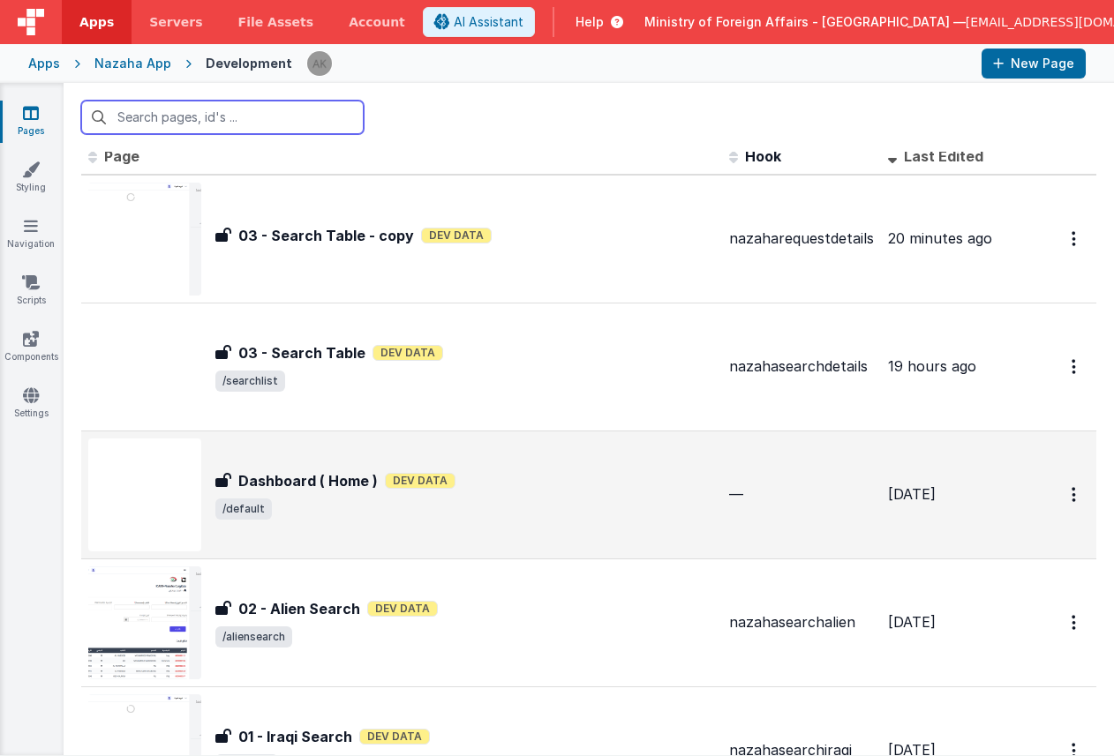
scroll to position [15, 0]
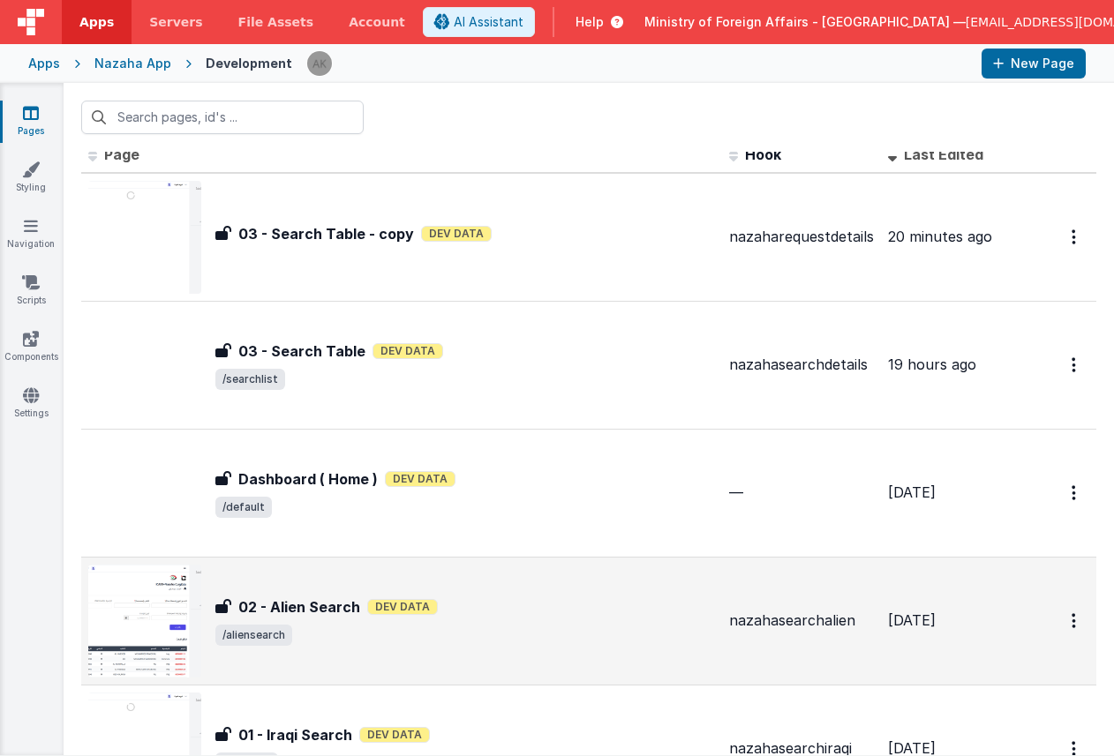
click at [173, 593] on img at bounding box center [144, 621] width 113 height 113
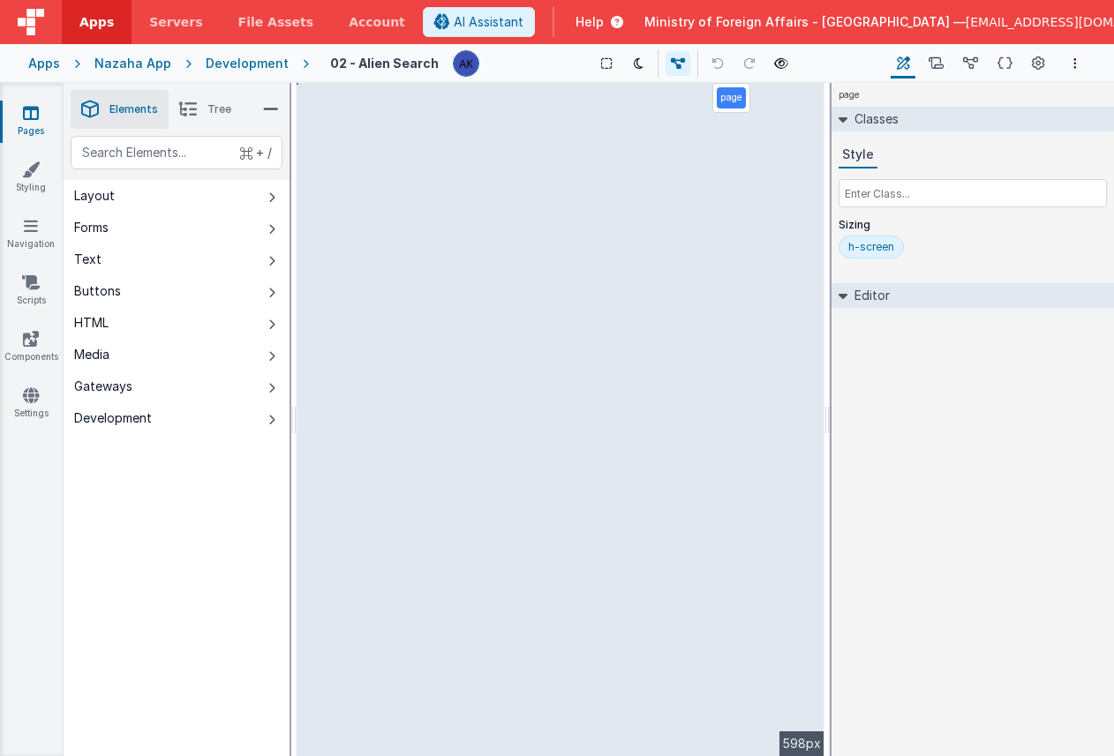
click at [417, 60] on h4 "02 - Alien Search" at bounding box center [384, 62] width 109 height 13
click at [454, 66] on img at bounding box center [466, 63] width 25 height 25
